Goal: Task Accomplishment & Management: Complete application form

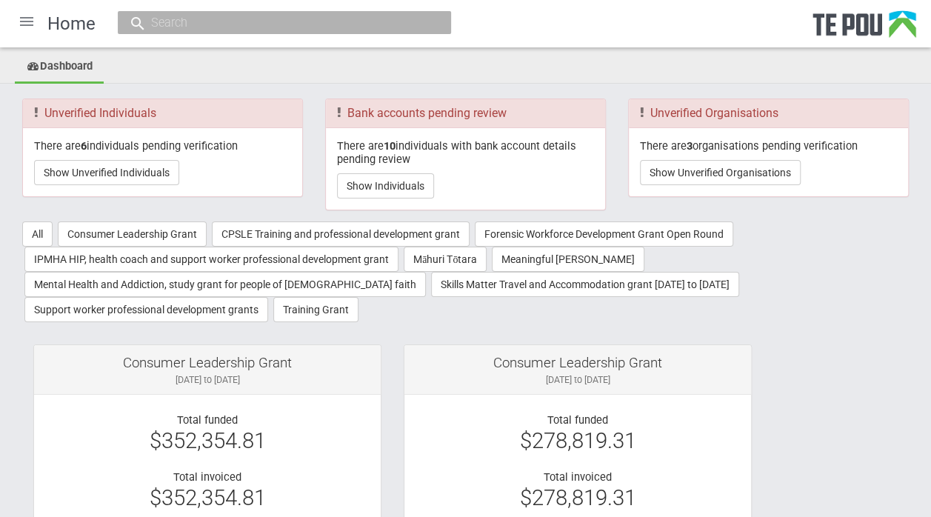
click at [176, 24] on input "text" at bounding box center [277, 23] width 261 height 16
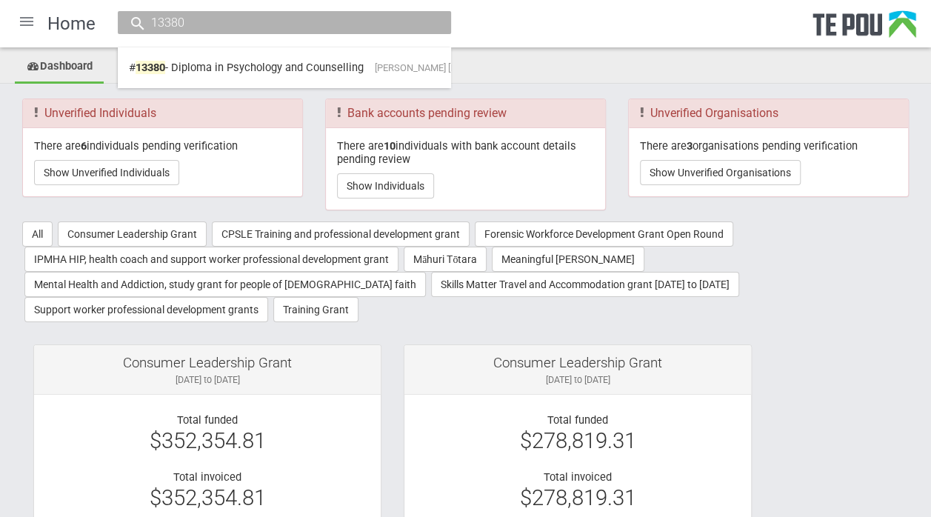
type input "13380"
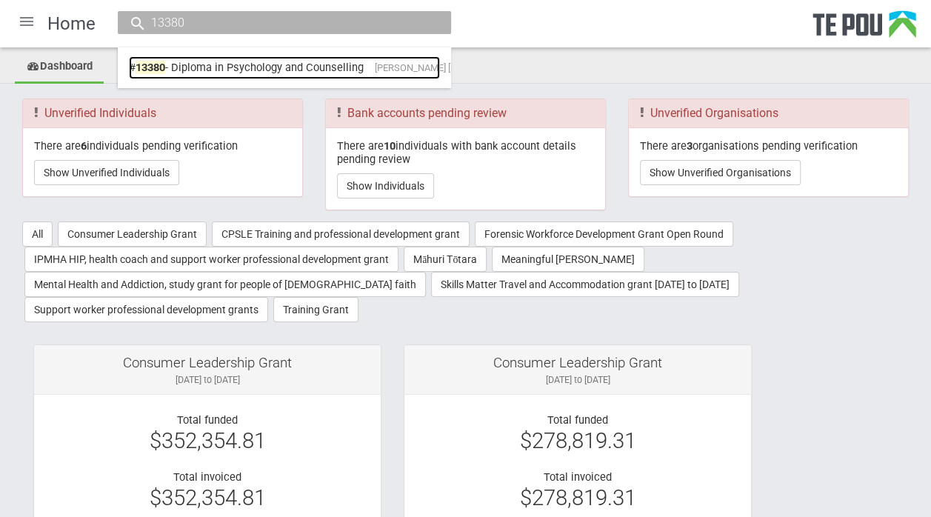
click at [201, 64] on link "# 13380 - Diploma in Psychology and Counselling [PERSON_NAME] [PERSON_NAME] Fal…" at bounding box center [284, 67] width 311 height 23
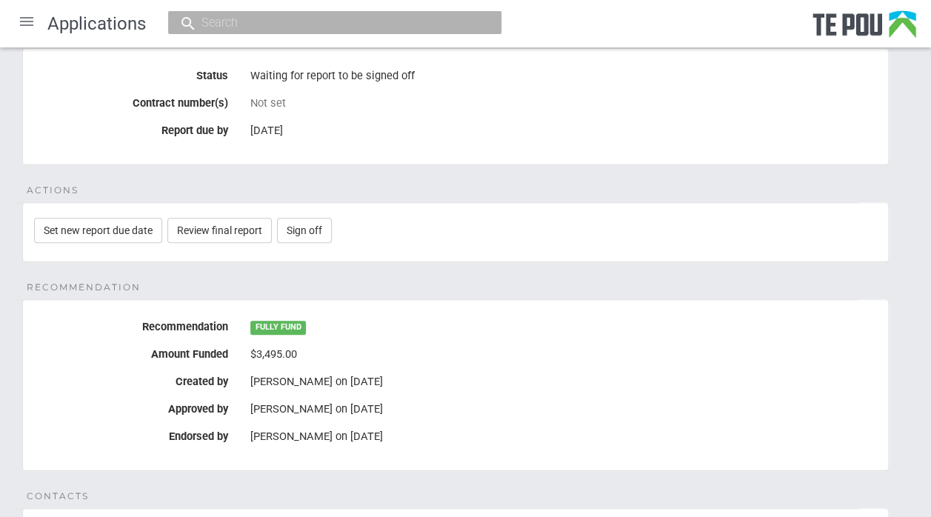
scroll to position [218, 0]
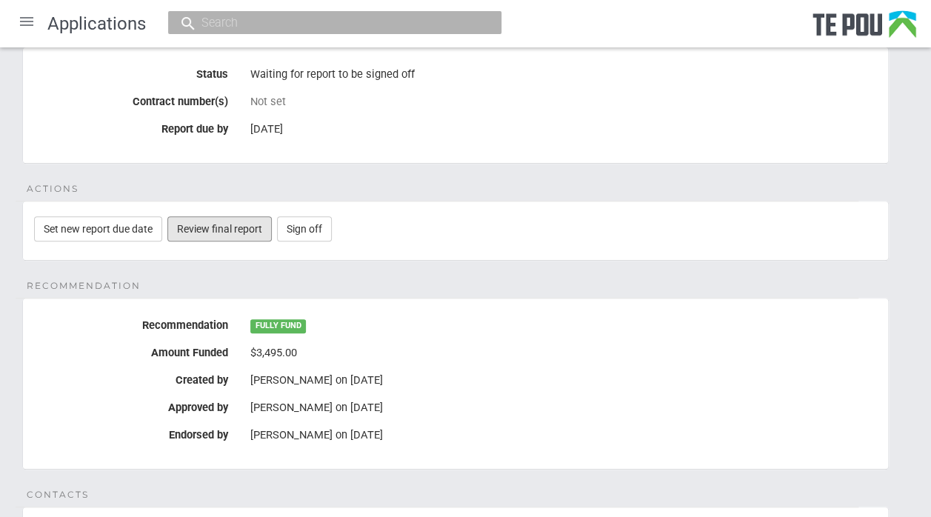
click at [222, 231] on link "Review final report" at bounding box center [219, 228] width 104 height 25
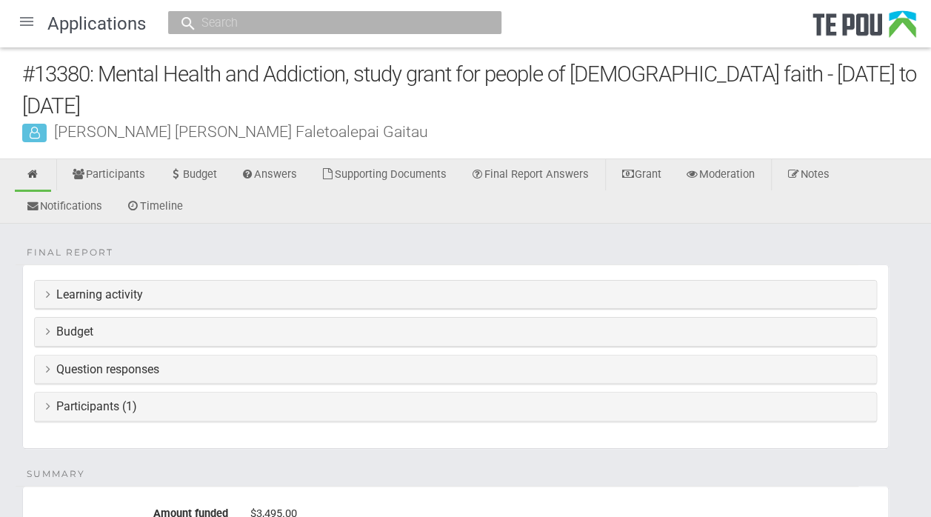
click at [44, 292] on div "Learning activity" at bounding box center [455, 295] width 841 height 29
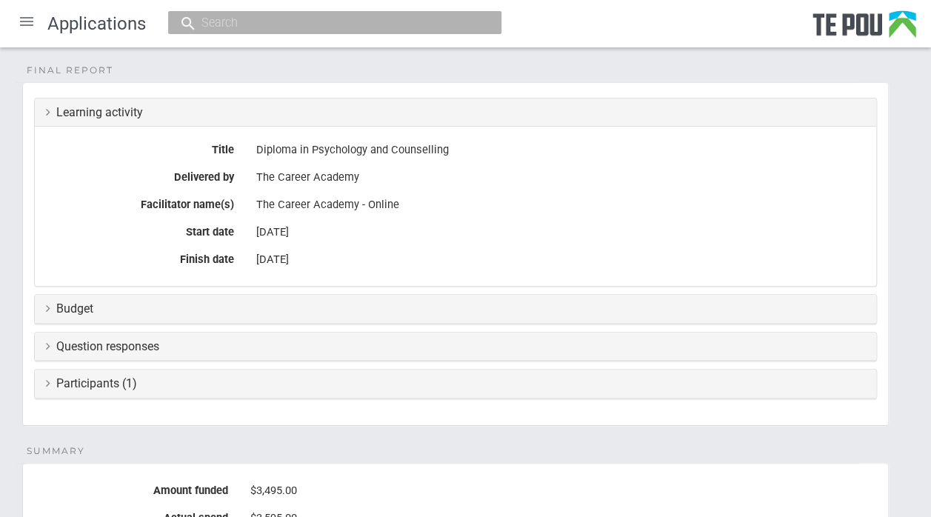
scroll to position [209, 0]
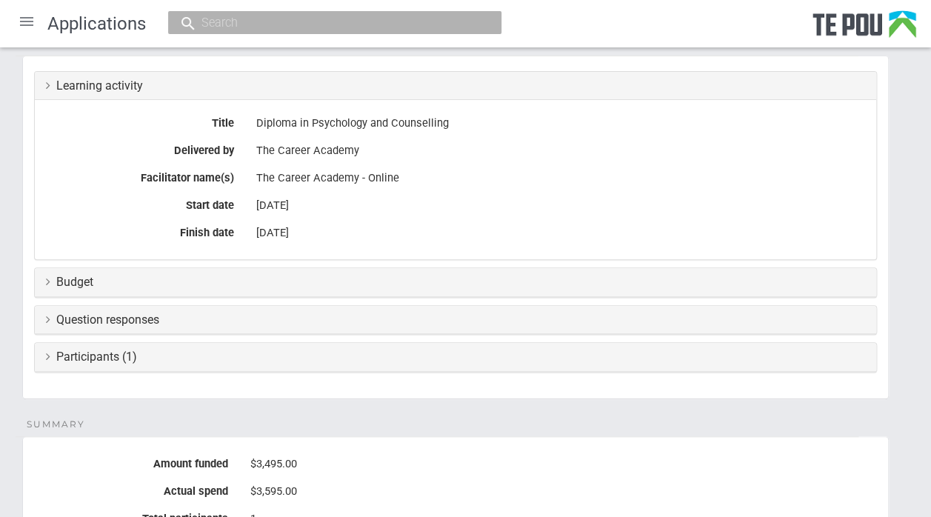
click at [834, 332] on fieldset "Final report Learning activity Title Diploma in Psychology and Counselling Deli…" at bounding box center [455, 228] width 866 height 344
click at [47, 278] on icon at bounding box center [48, 281] width 4 height 12
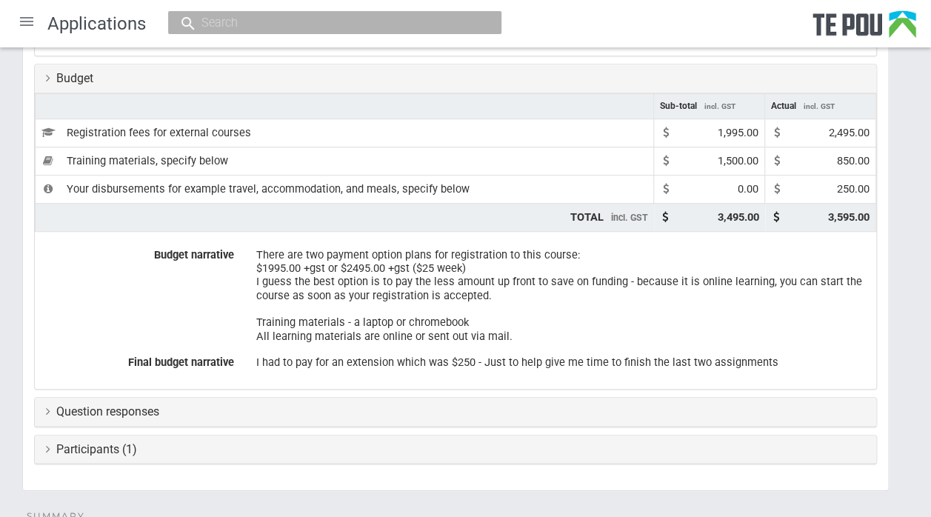
scroll to position [490, 0]
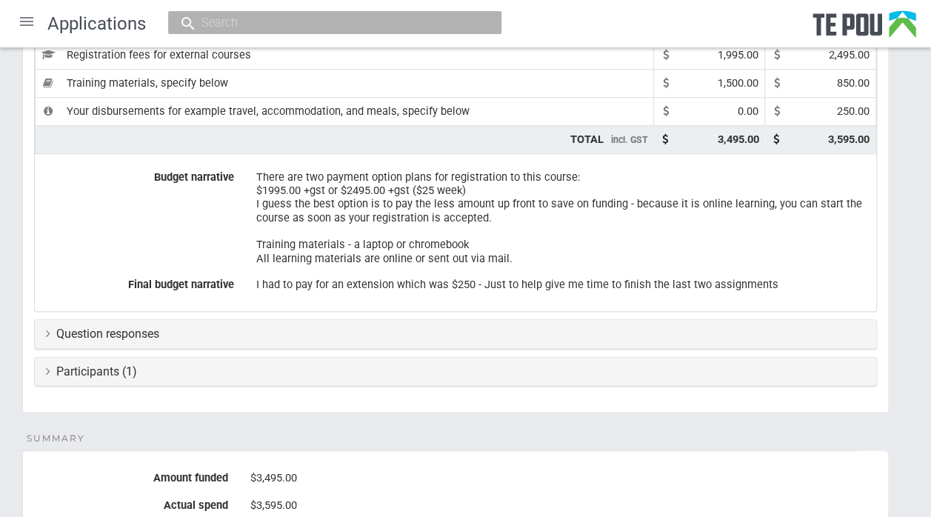
click at [49, 329] on icon at bounding box center [48, 333] width 4 height 12
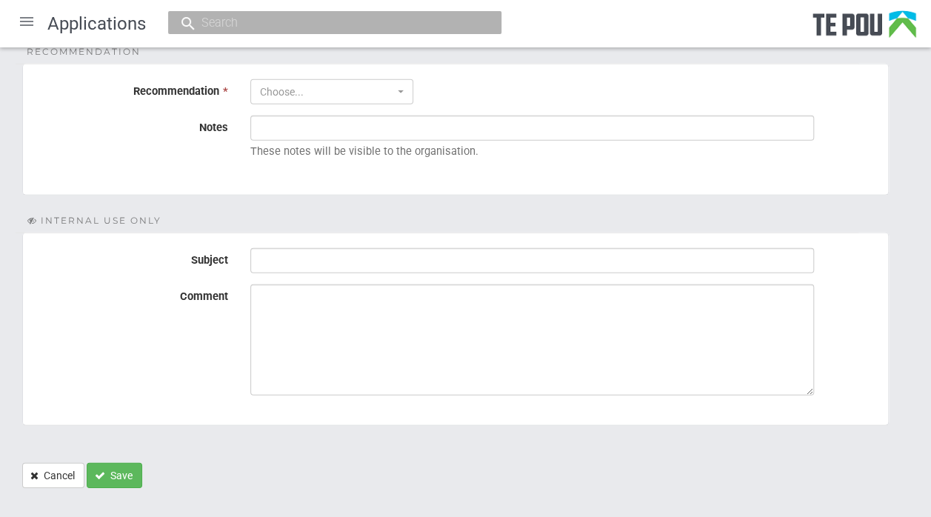
scroll to position [1988, 0]
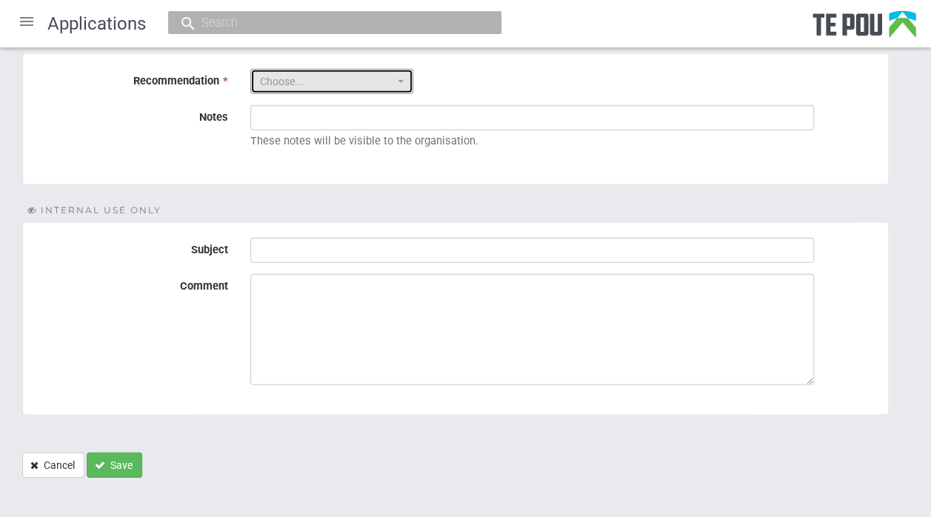
click at [399, 69] on button "Choose..." at bounding box center [331, 81] width 163 height 25
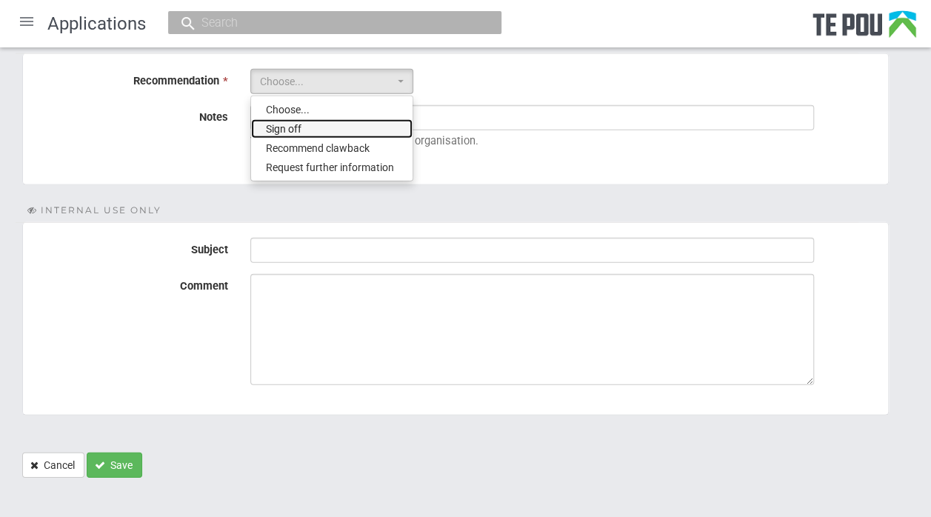
click at [376, 122] on link "Sign off" at bounding box center [331, 128] width 161 height 19
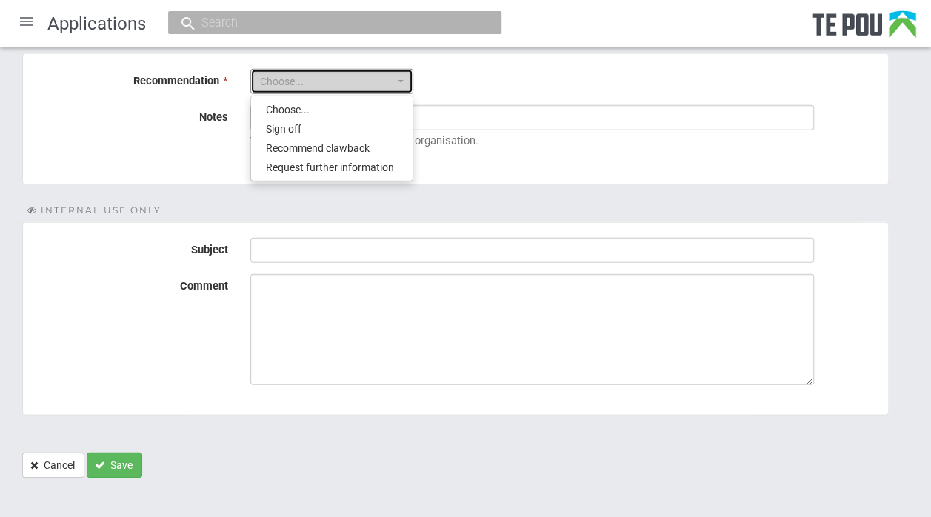
select select "1"
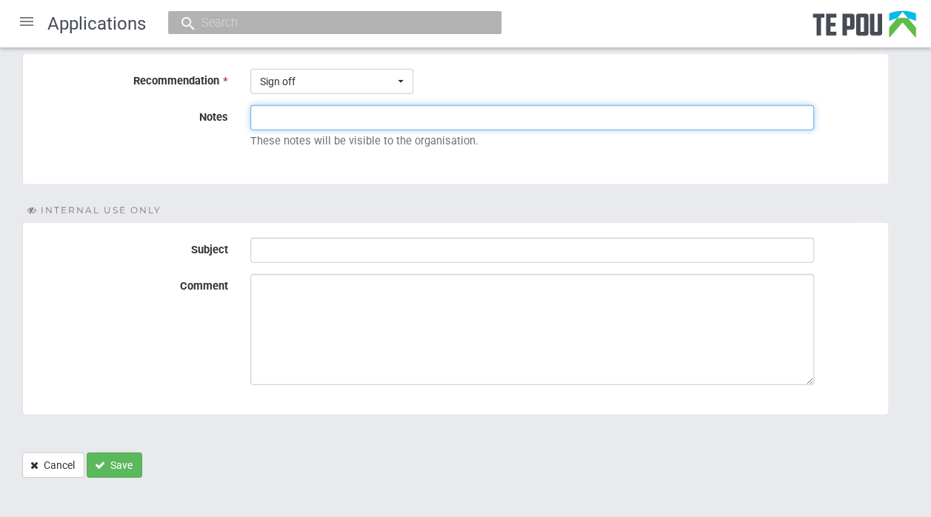
click at [311, 113] on input "Notes" at bounding box center [531, 117] width 563 height 25
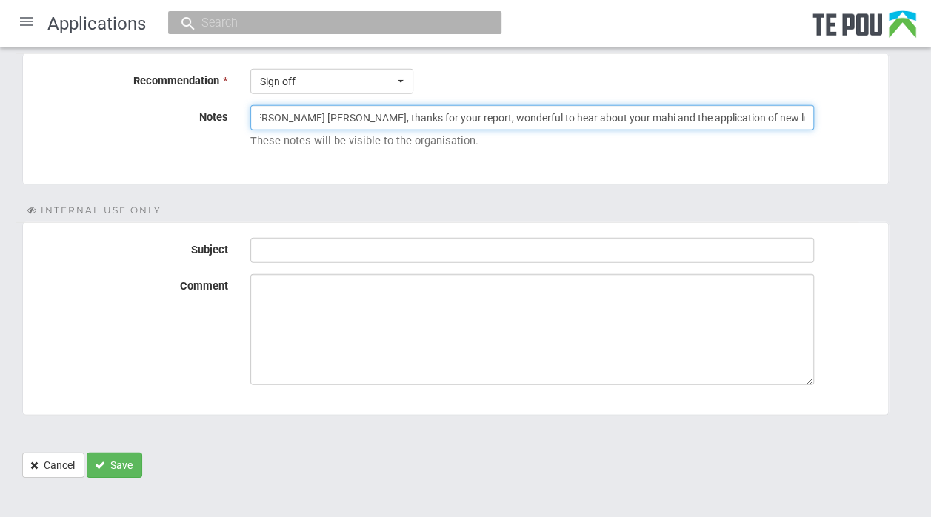
scroll to position [0, 37]
type input "Kia ora Robert, thanks for your report, wonderful to hear about your mahi and t…"
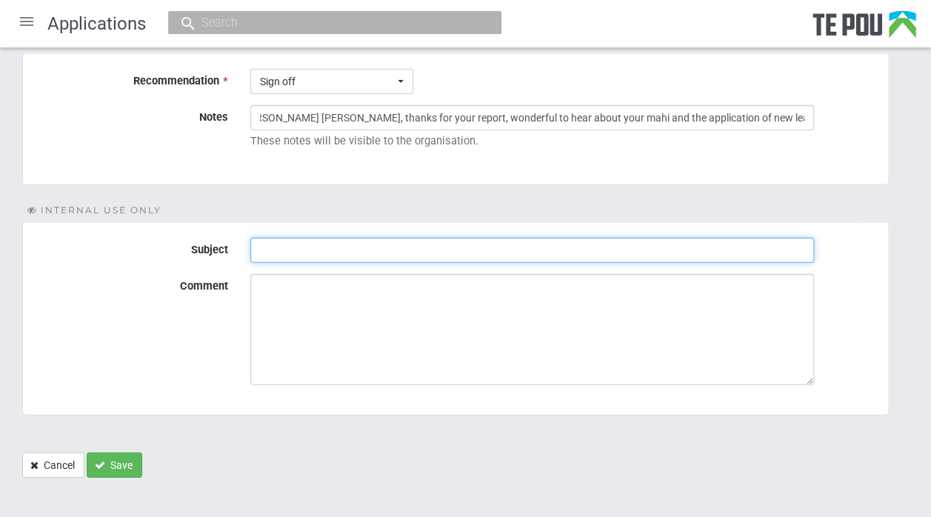
click at [305, 238] on input "Subject" at bounding box center [531, 250] width 563 height 25
type input "Sign off final report"
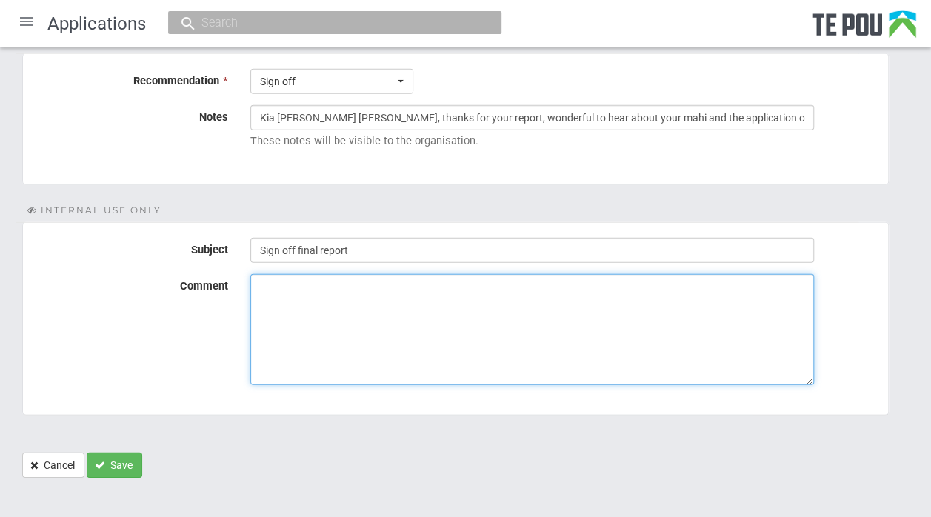
click at [279, 281] on textarea "Comment" at bounding box center [531, 329] width 563 height 111
click at [640, 274] on textarea "Robert completed their programme of learning, is supporting Muslim and refugee" at bounding box center [531, 329] width 563 height 111
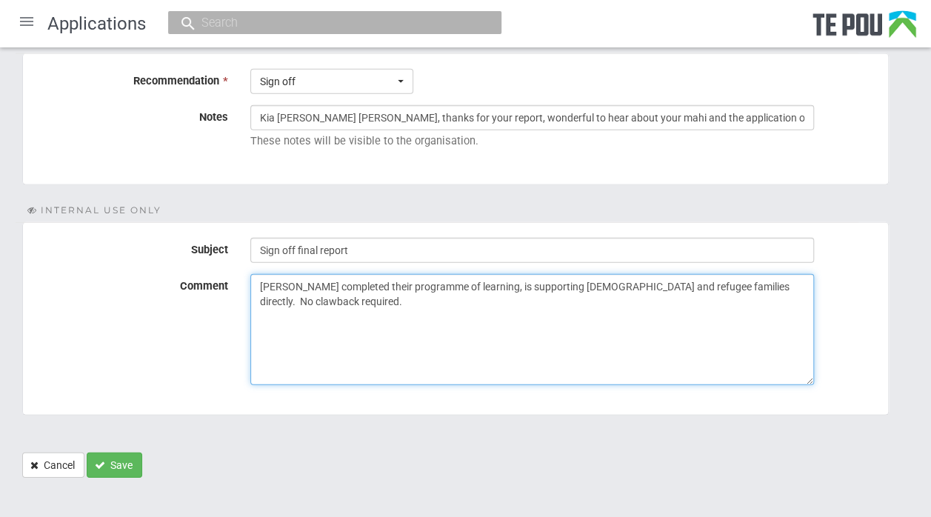
type textarea "Robert completed their programme of learning, is supporting Muslim and refugee …"
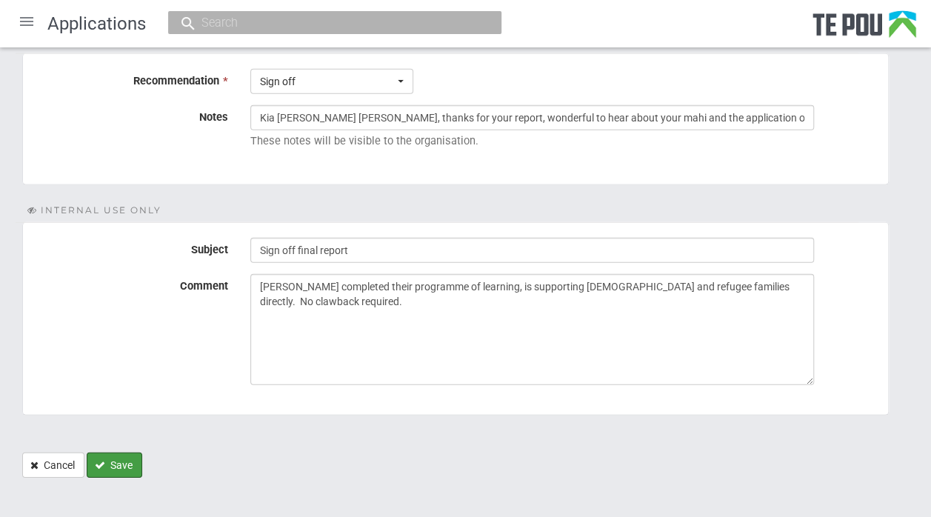
click at [118, 452] on button "Save" at bounding box center [115, 464] width 56 height 25
